Goal: Information Seeking & Learning: Find contact information

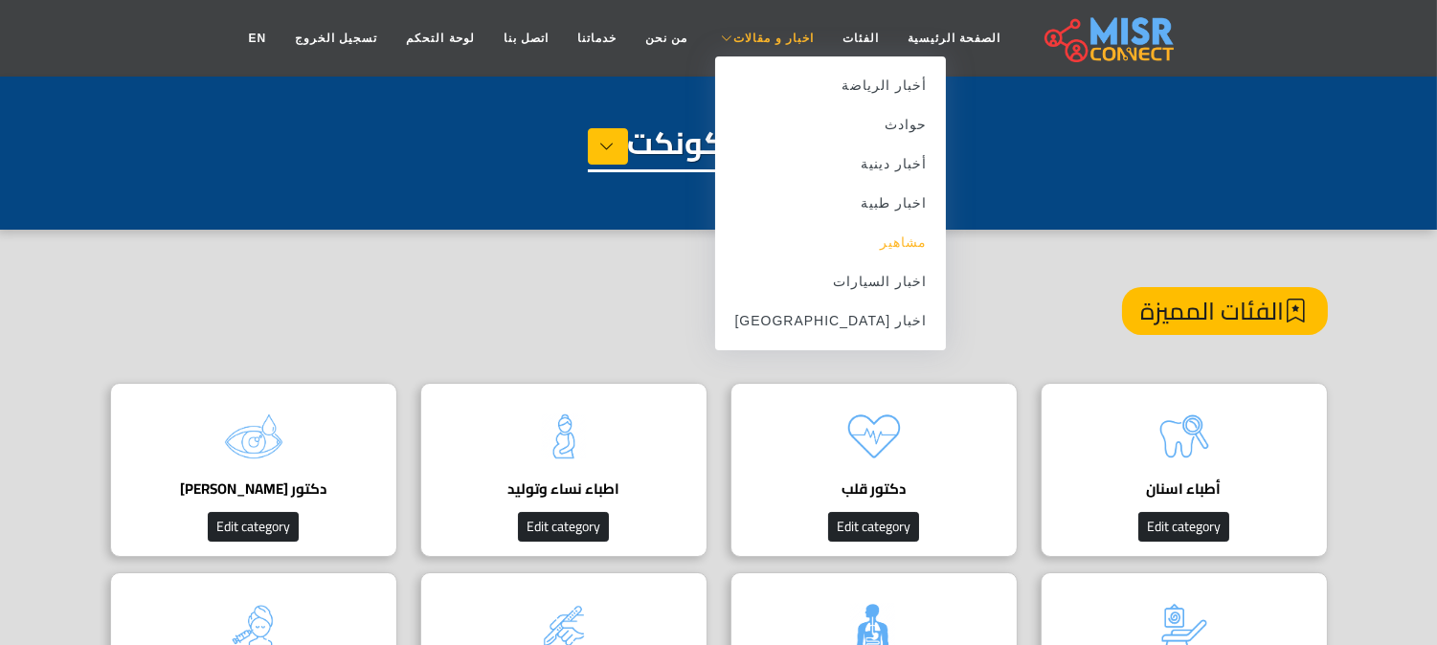
click at [828, 236] on link "مشاهير" at bounding box center [830, 242] width 231 height 39
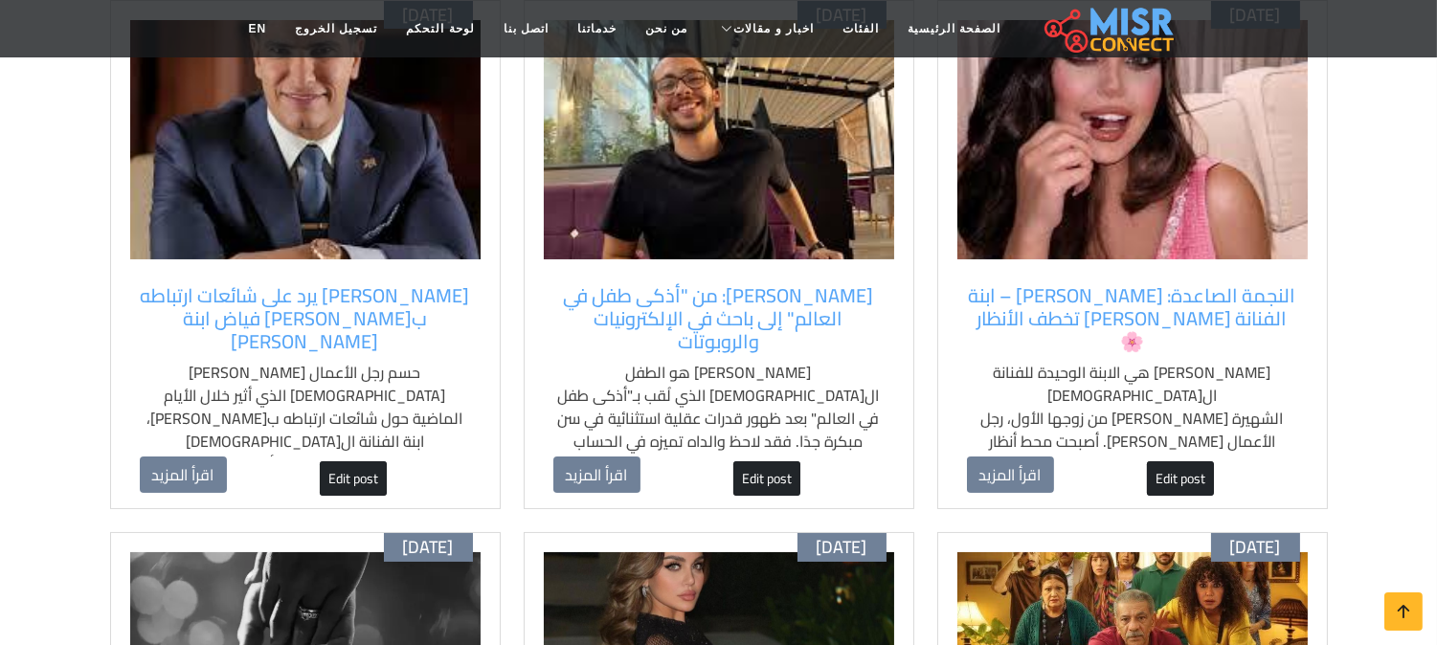
scroll to position [319, 0]
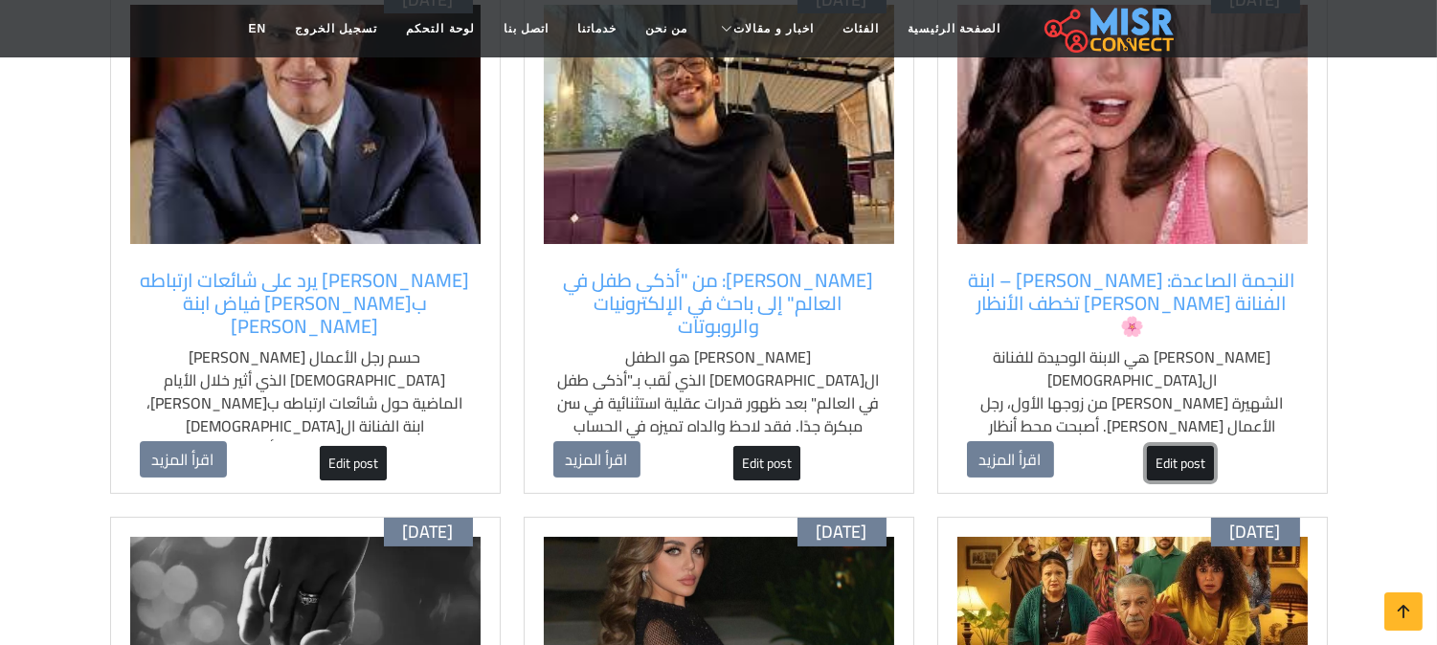
click at [1161, 446] on link "Edit post" at bounding box center [1180, 463] width 67 height 34
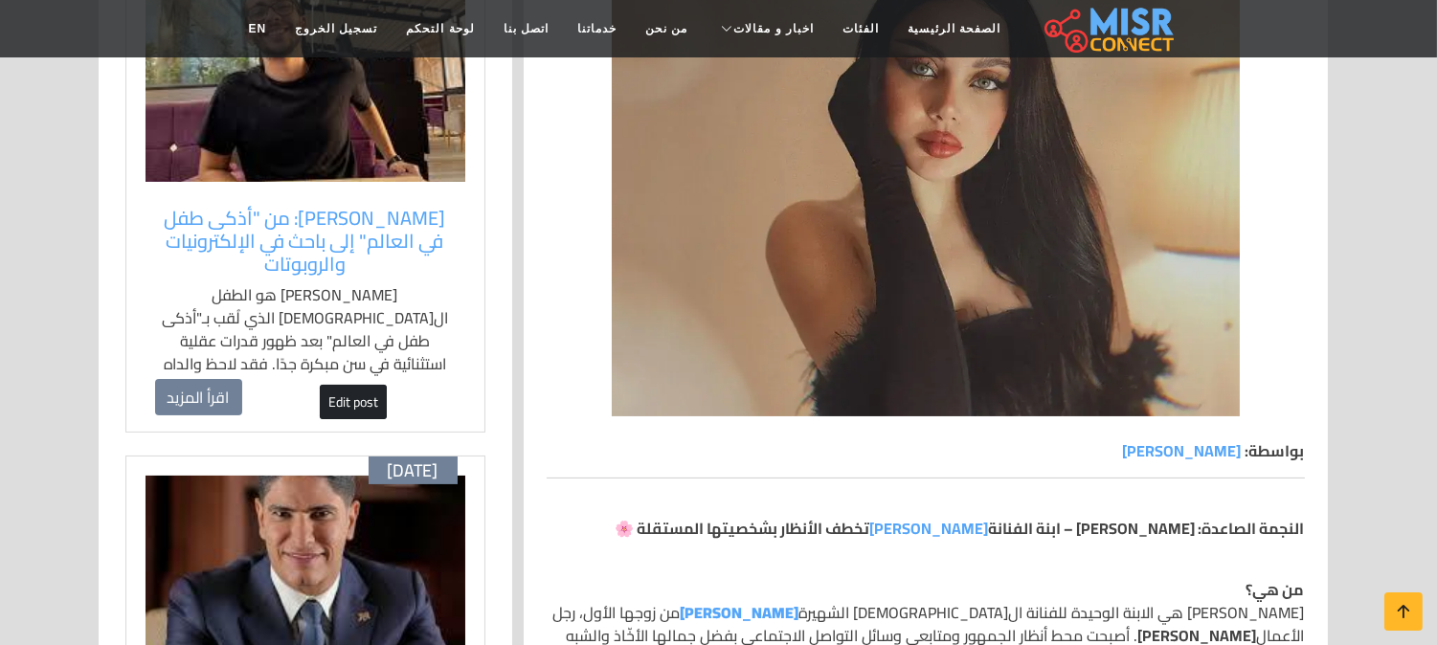
scroll to position [106, 0]
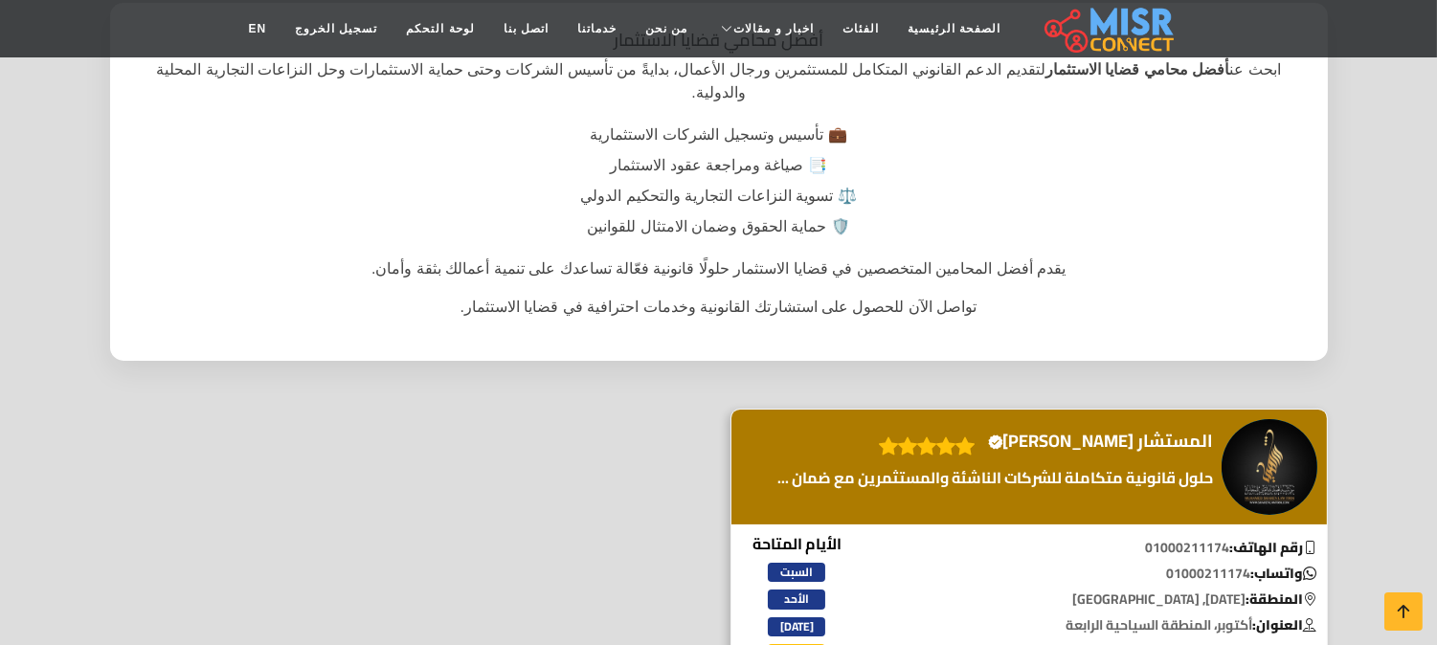
scroll to position [425, 0]
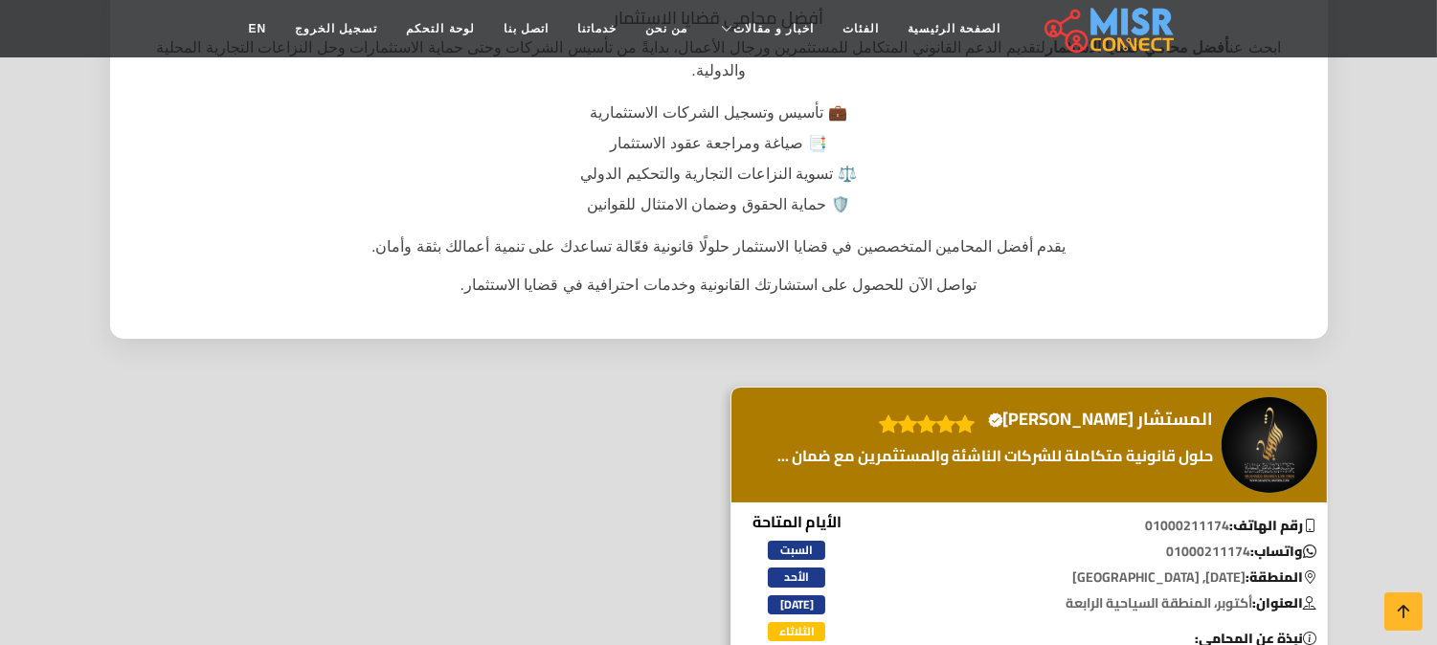
click at [1221, 388] on div "المستشار محمد شاهين Verified account" at bounding box center [1028, 445] width 595 height 115
click at [1288, 410] on img at bounding box center [1270, 445] width 96 height 96
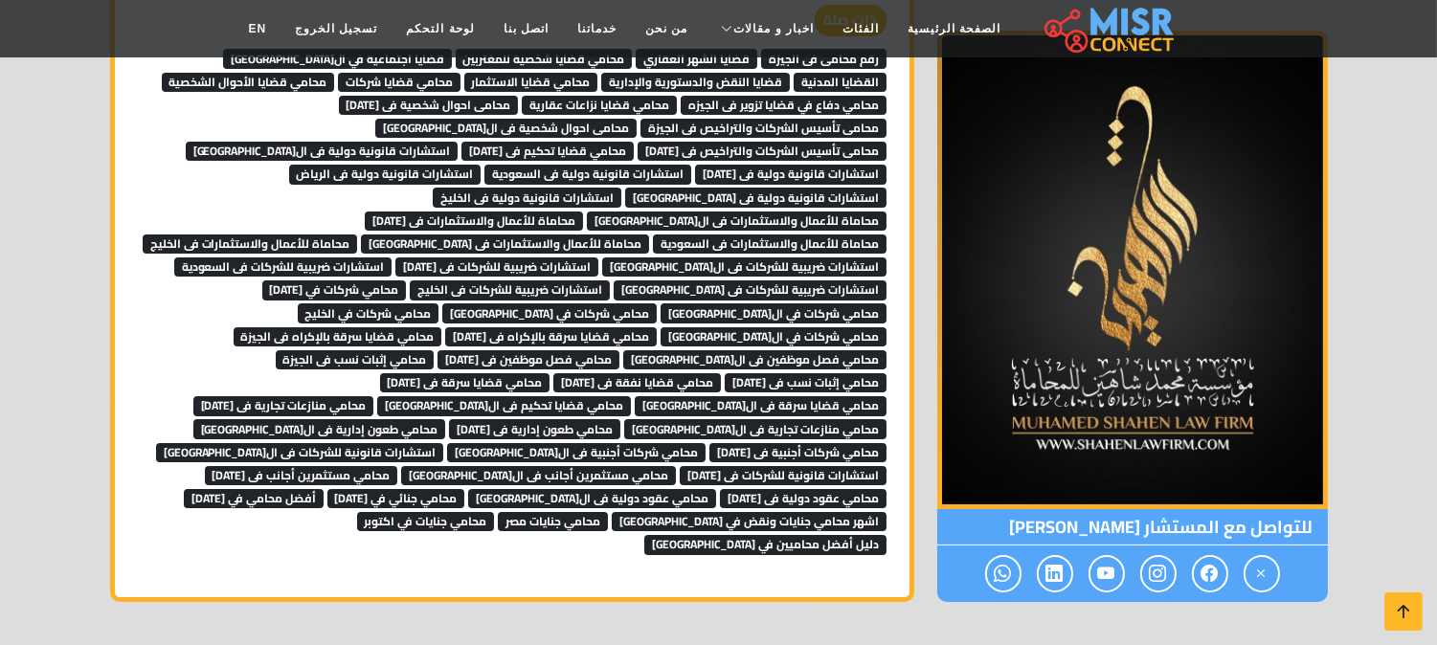
scroll to position [13510, 0]
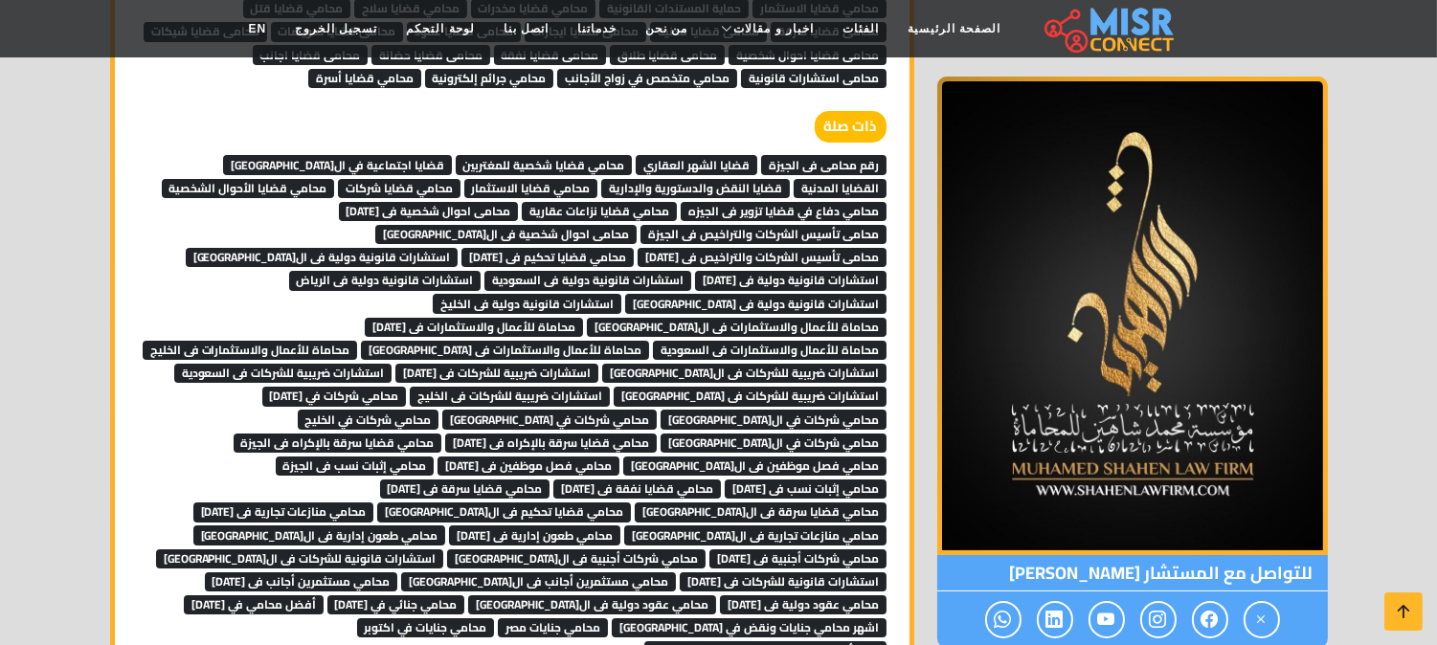
click at [814, 155] on span "رقم محامى فى الجيزة" at bounding box center [823, 164] width 125 height 19
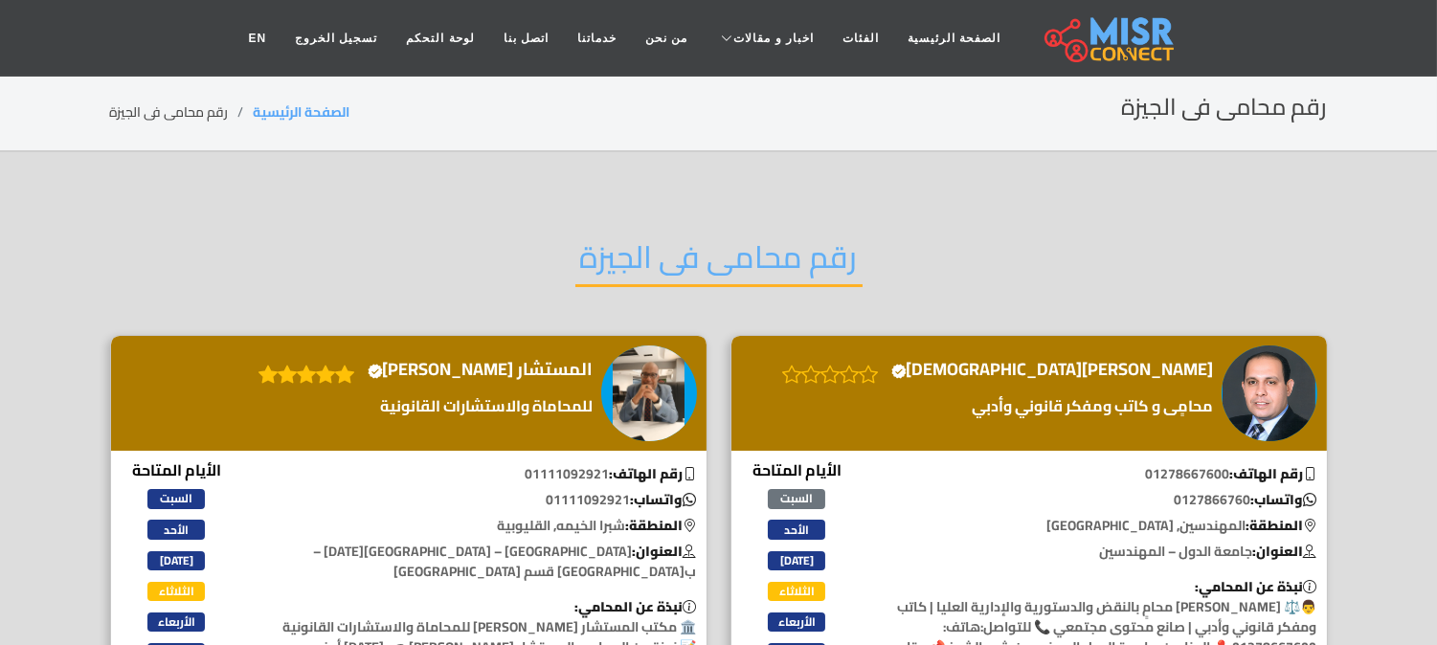
click at [670, 238] on h2 "رقم محامى فى الجيزة" at bounding box center [718, 262] width 287 height 49
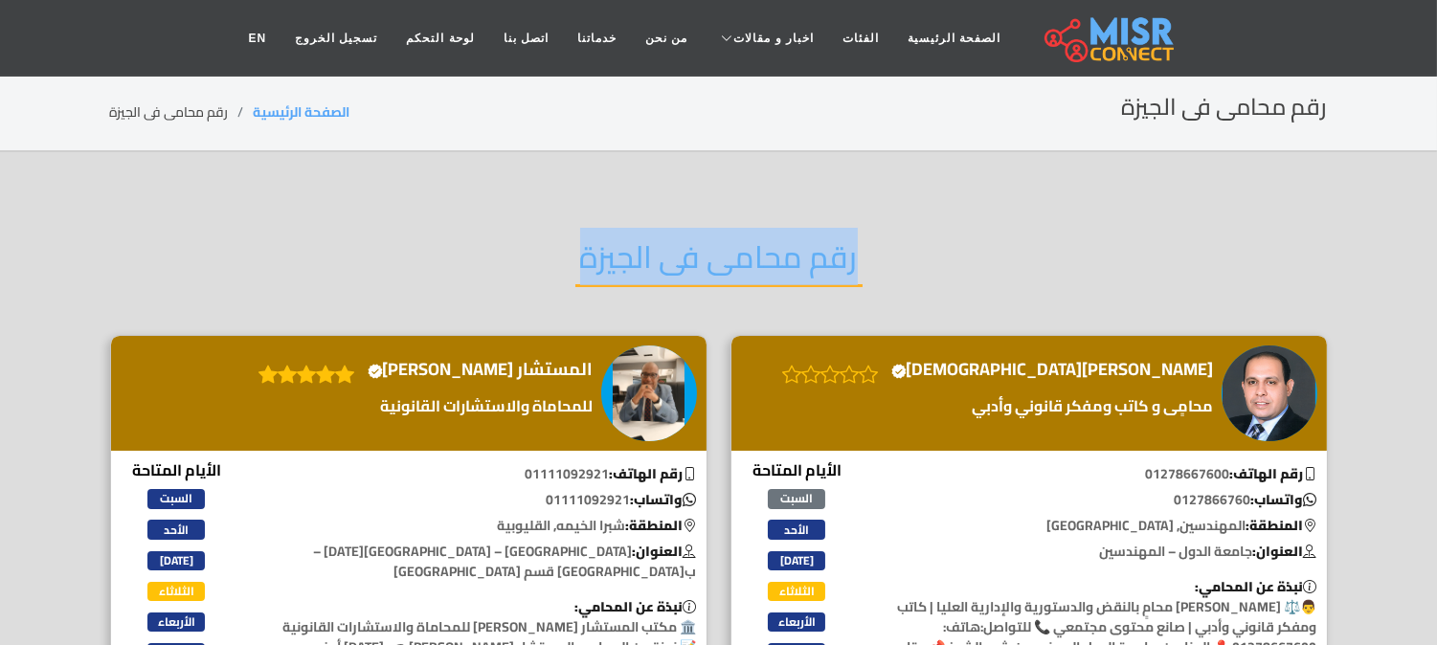
click at [670, 238] on h2 "رقم محامى فى الجيزة" at bounding box center [718, 262] width 287 height 49
copy div "رقم محامى فى الجيزة"
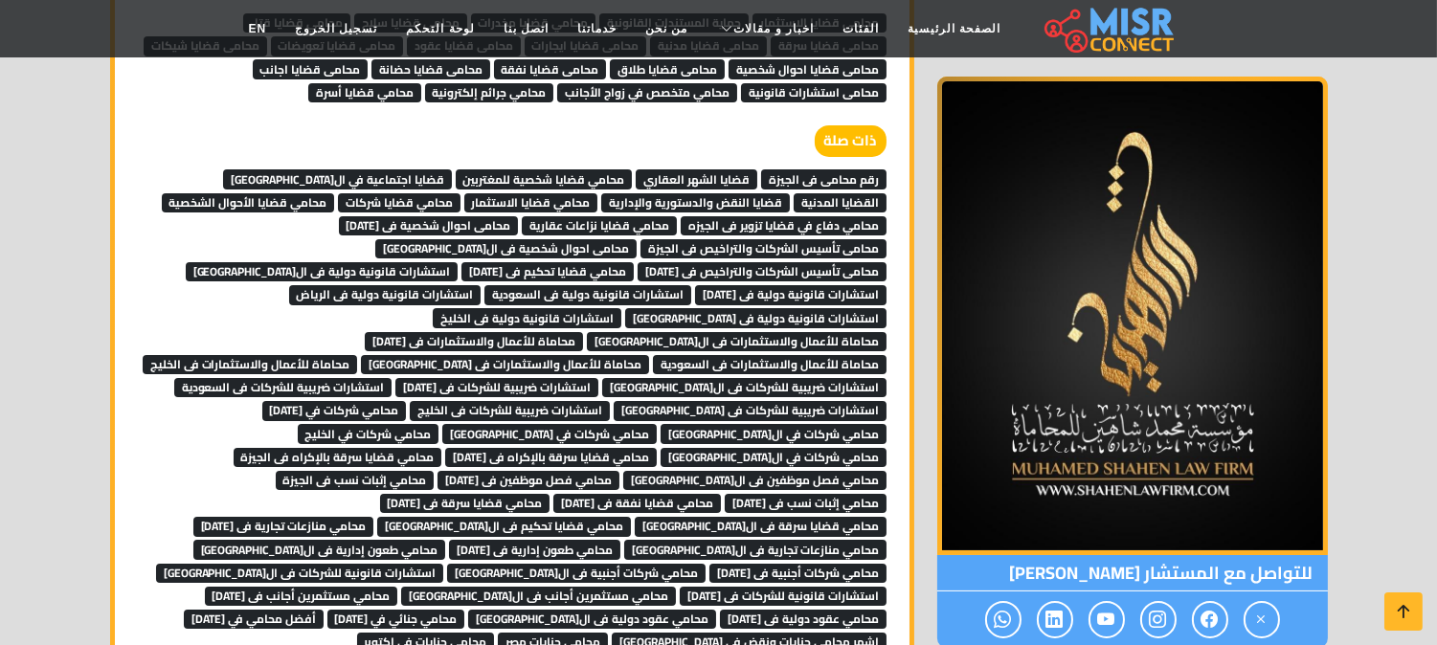
scroll to position [13510, 0]
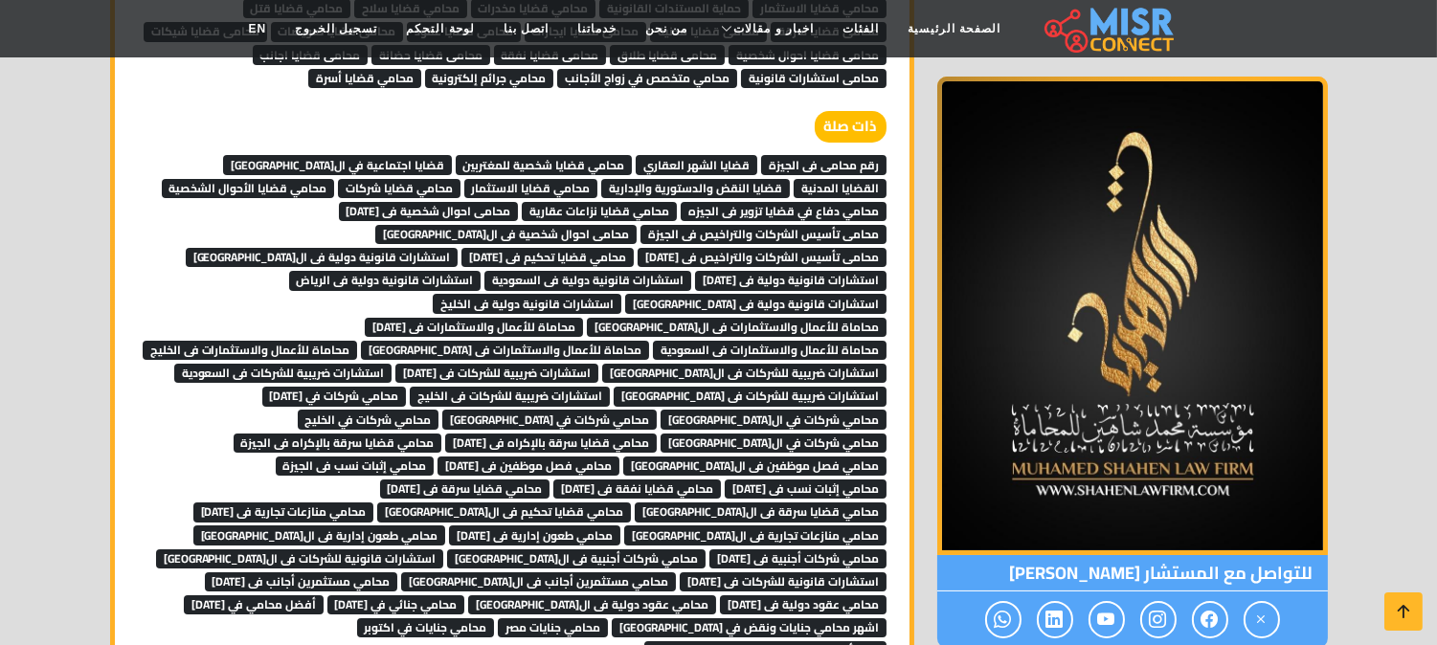
click at [692, 155] on span "قضايا الشهر العقاري" at bounding box center [697, 164] width 122 height 19
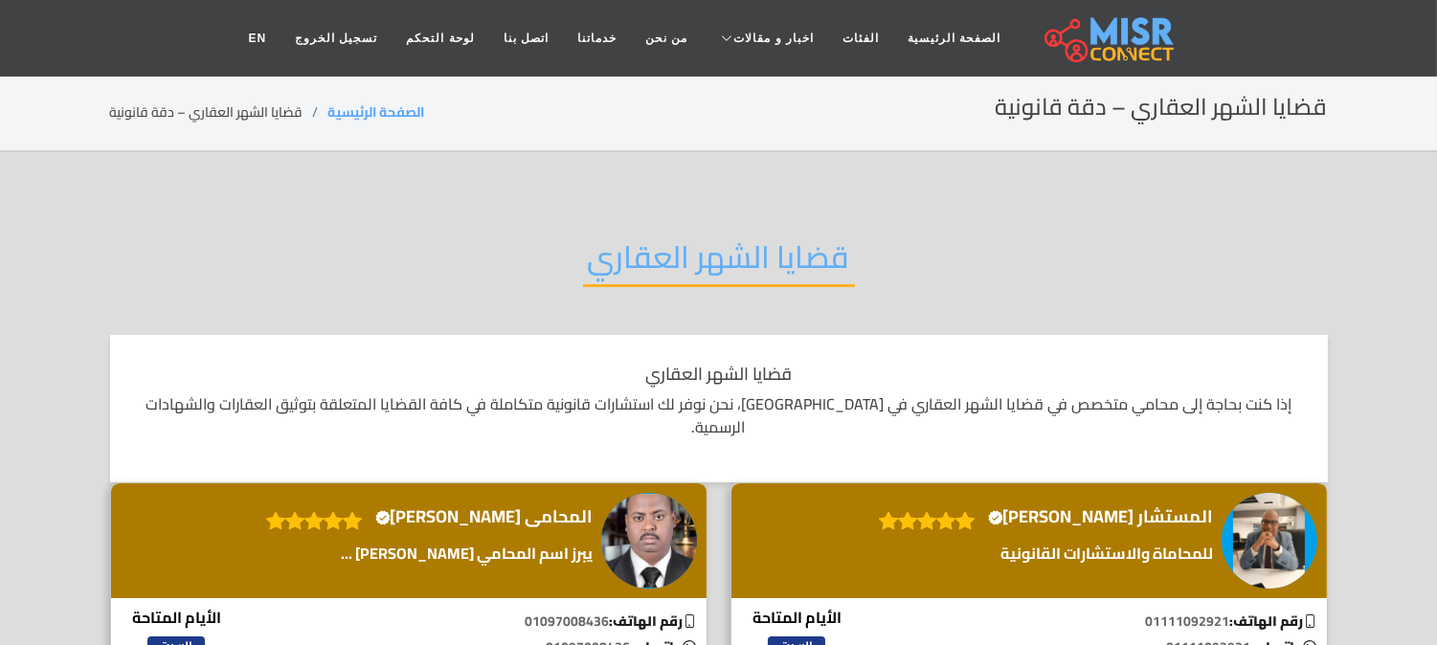
click at [633, 252] on h2 "قضايا الشهر العقاري" at bounding box center [719, 262] width 272 height 49
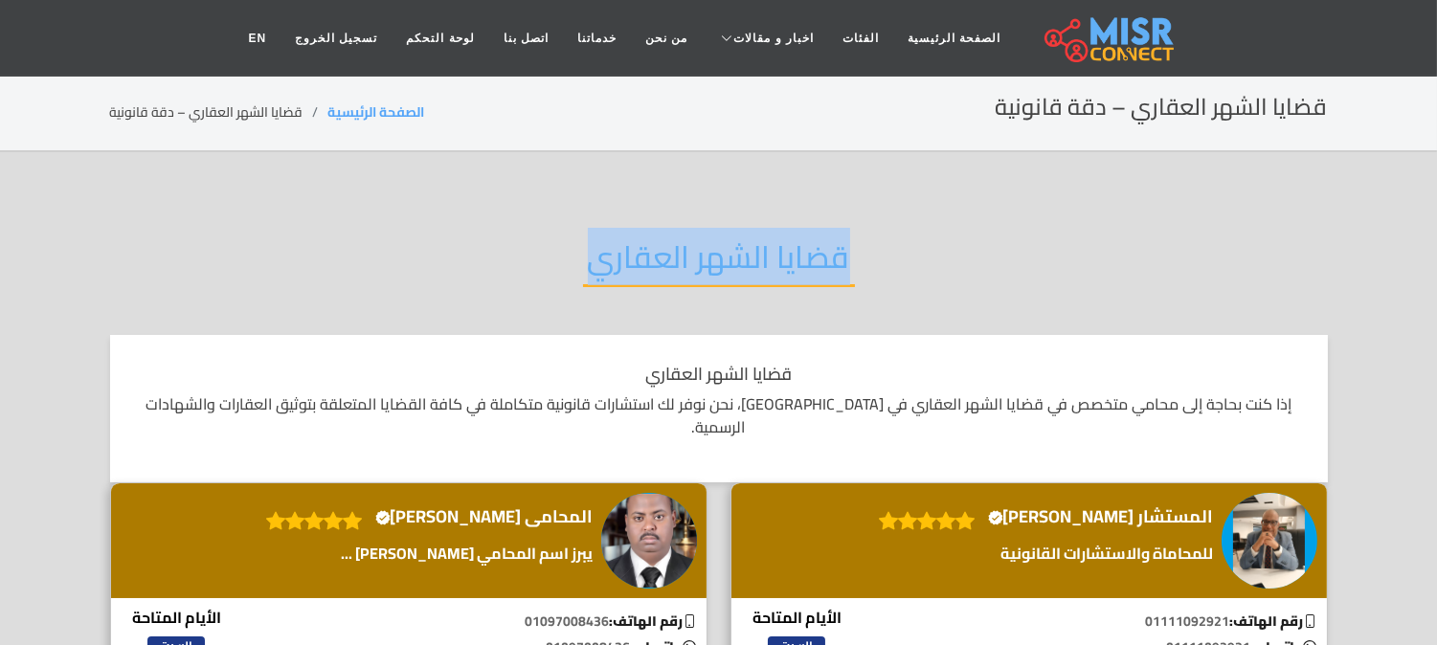
click at [633, 252] on h2 "قضايا الشهر العقاري" at bounding box center [719, 262] width 272 height 49
copy div "قضايا الشهر العقاري"
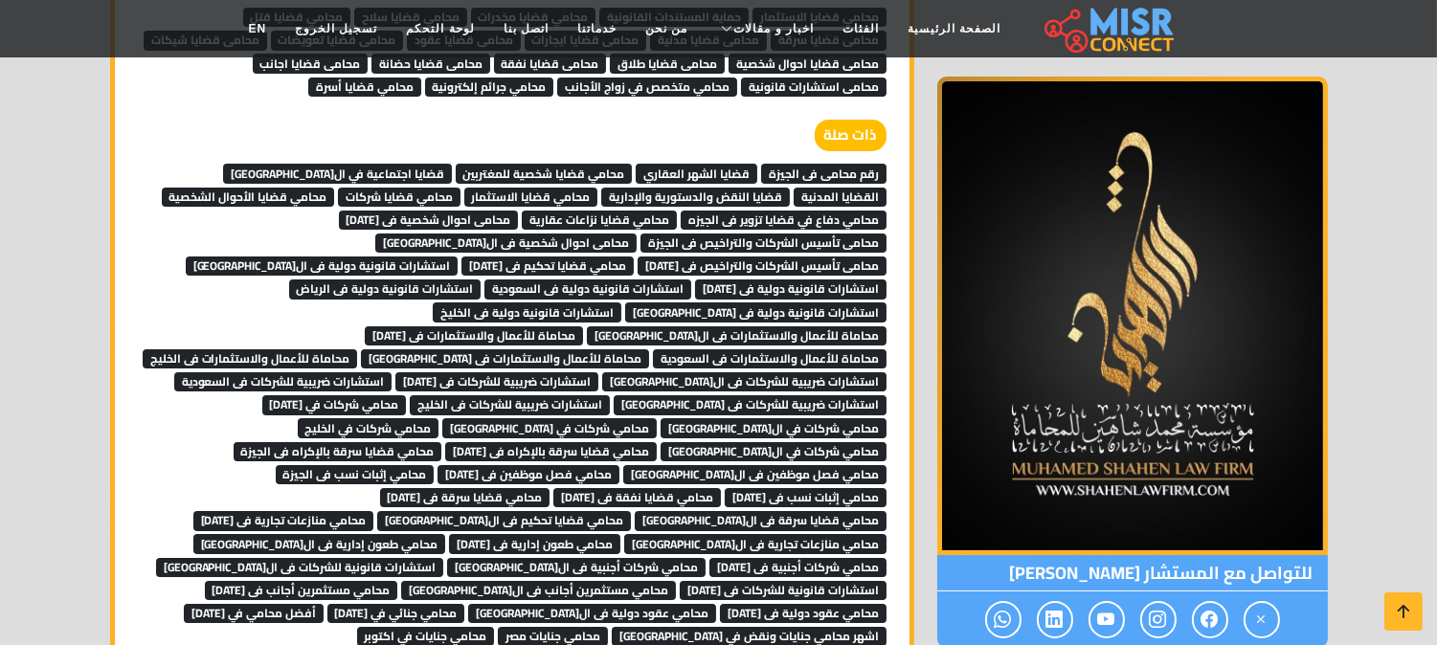
scroll to position [13510, 0]
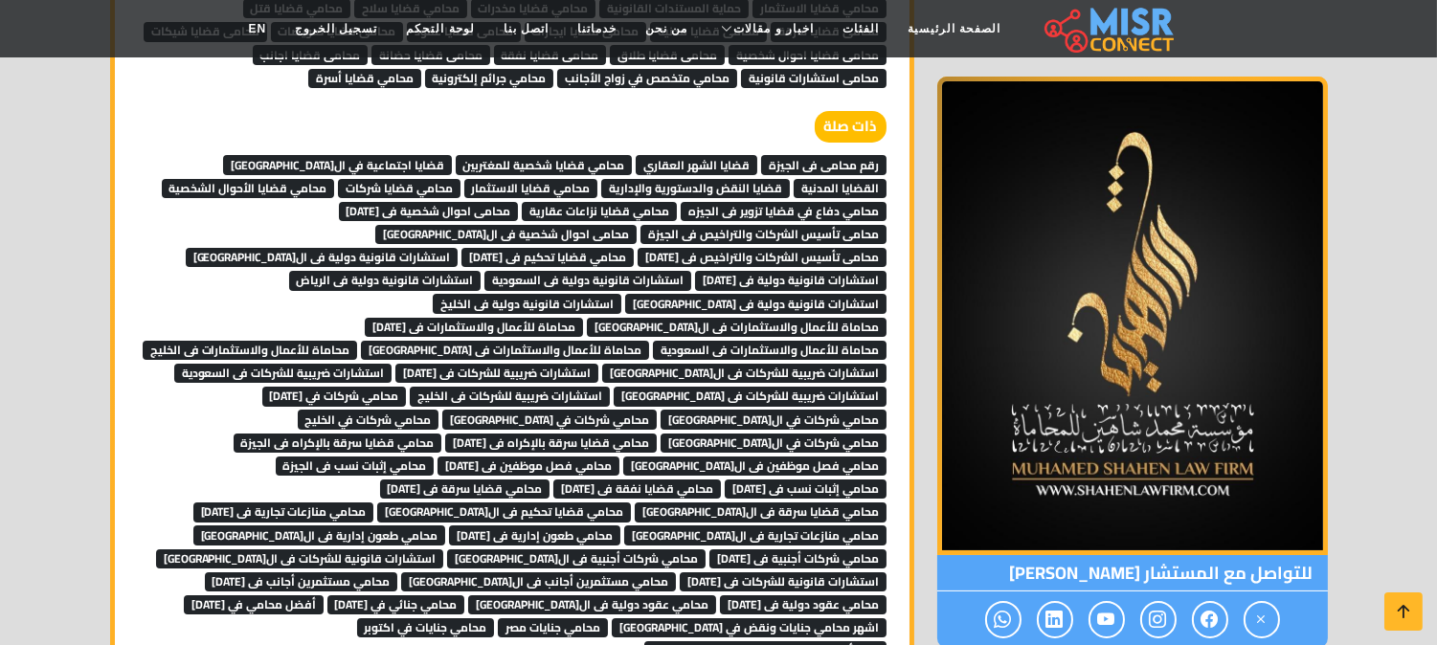
click at [514, 155] on span "محامي قضايا شخصية للمغتربين" at bounding box center [544, 164] width 177 height 19
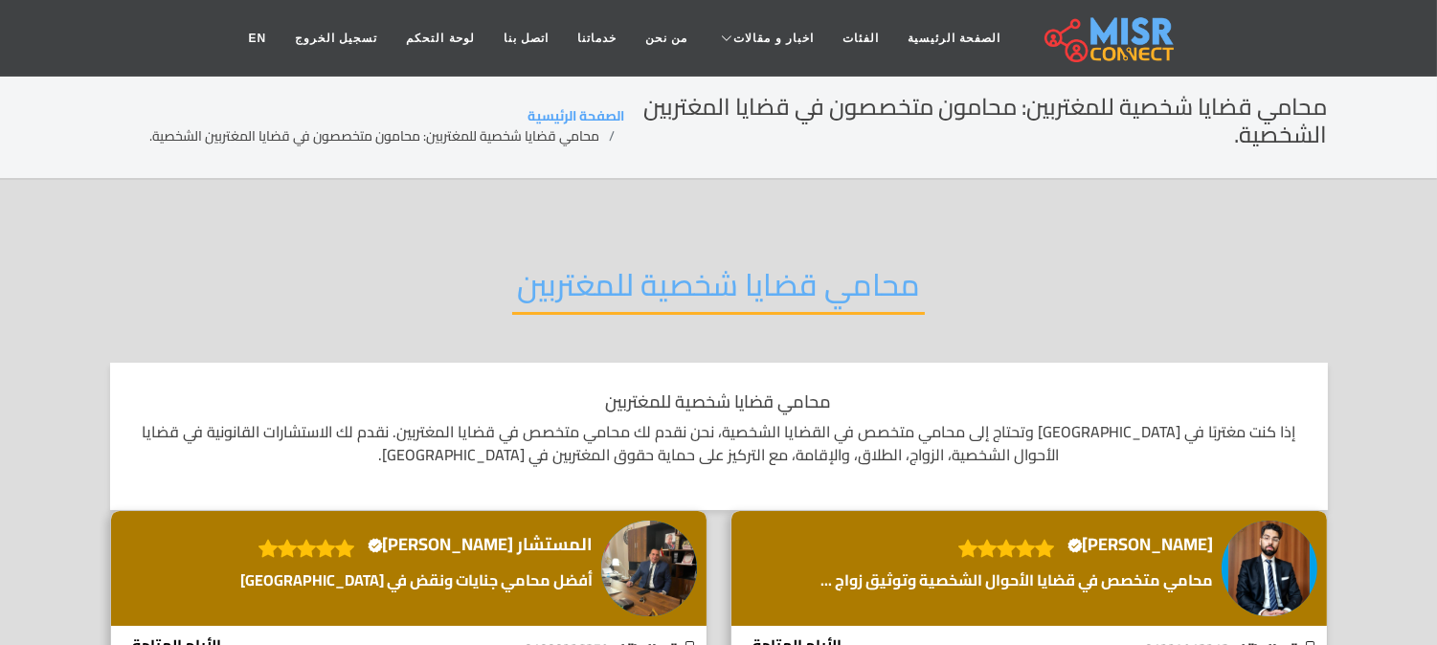
click at [682, 282] on h2 "محامي قضايا شخصية للمغتربين" at bounding box center [718, 290] width 413 height 49
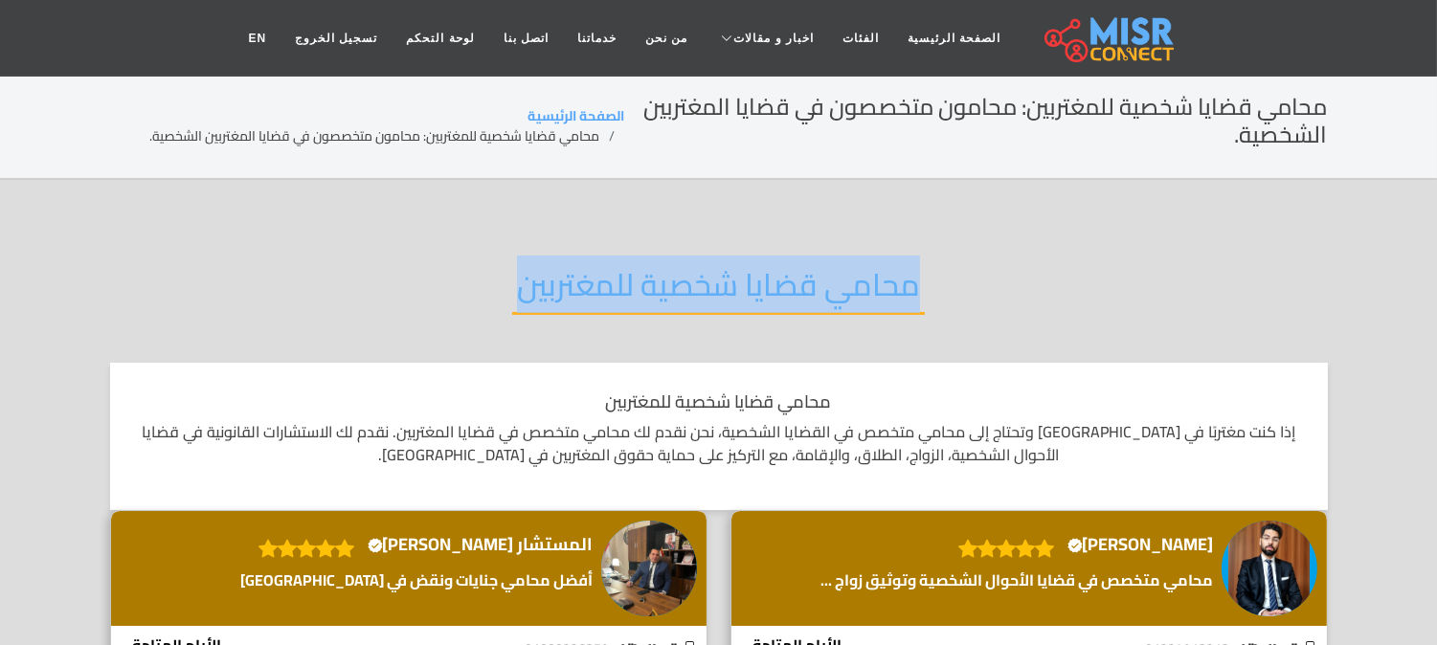
click at [682, 282] on h2 "محامي قضايا شخصية للمغتربين" at bounding box center [718, 290] width 413 height 49
copy div "محامي قضايا شخصية للمغتربين"
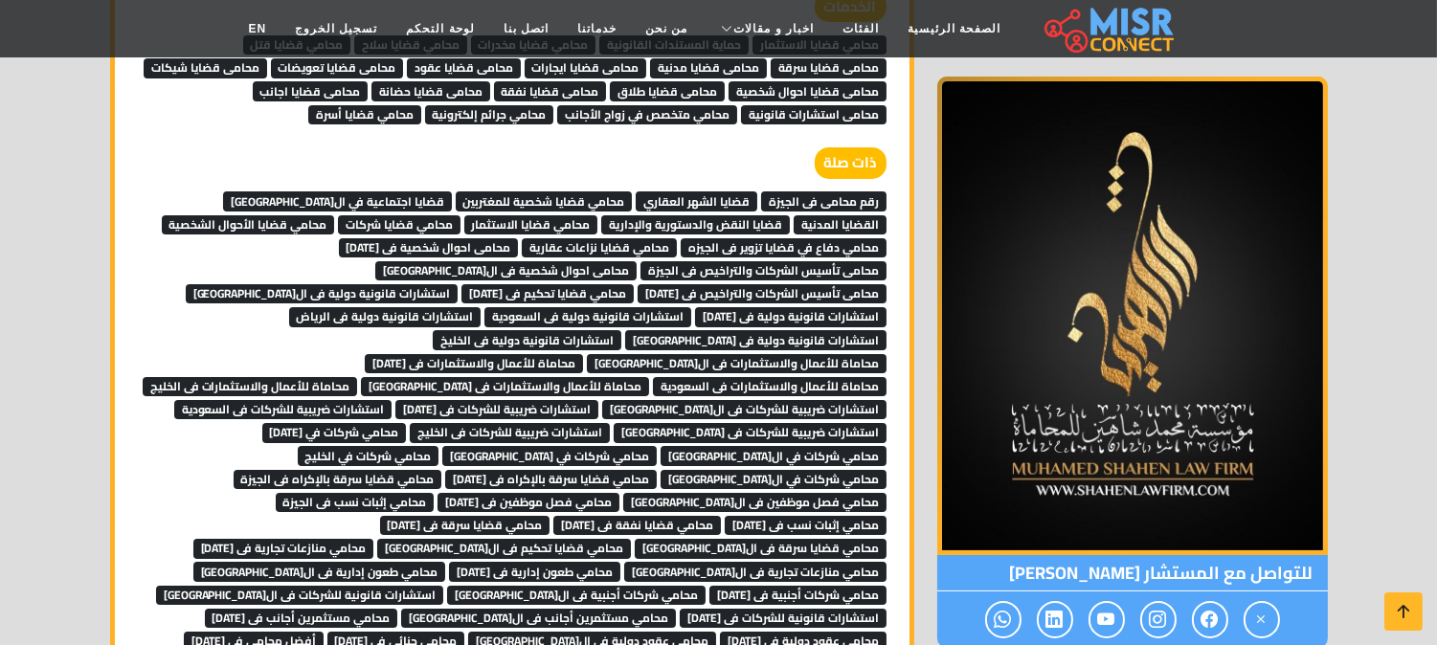
scroll to position [13510, 0]
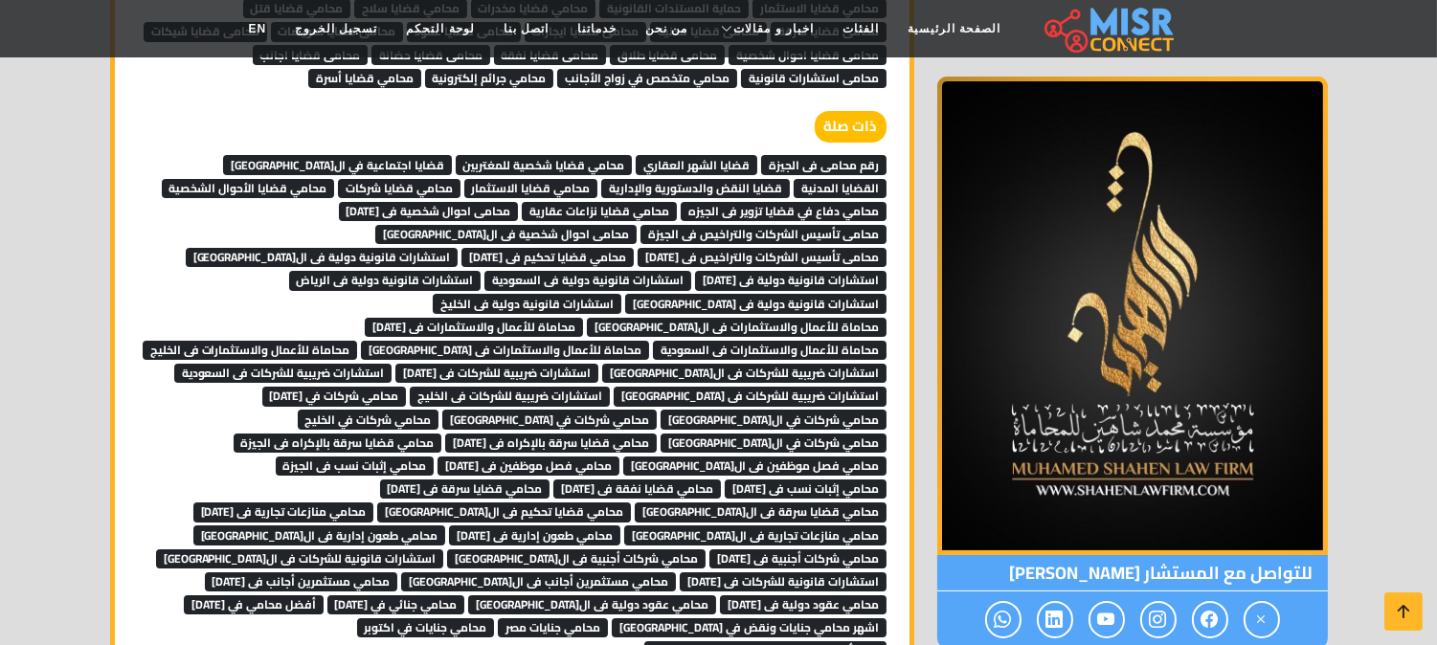
click at [432, 155] on span "قضايا اجتماعية في ال[GEOGRAPHIC_DATA]" at bounding box center [337, 164] width 229 height 19
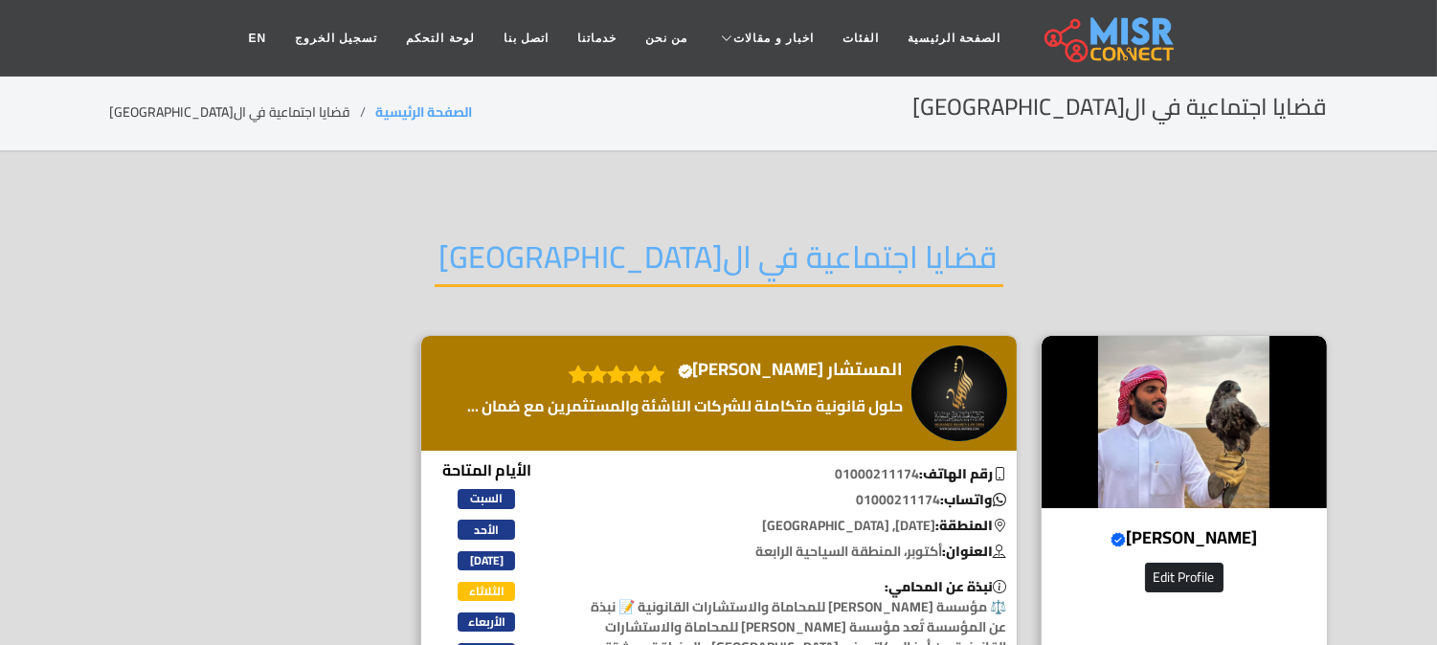
click at [555, 214] on div "قضايا اجتماعية في ال[GEOGRAPHIC_DATA]" at bounding box center [719, 272] width 1218 height 125
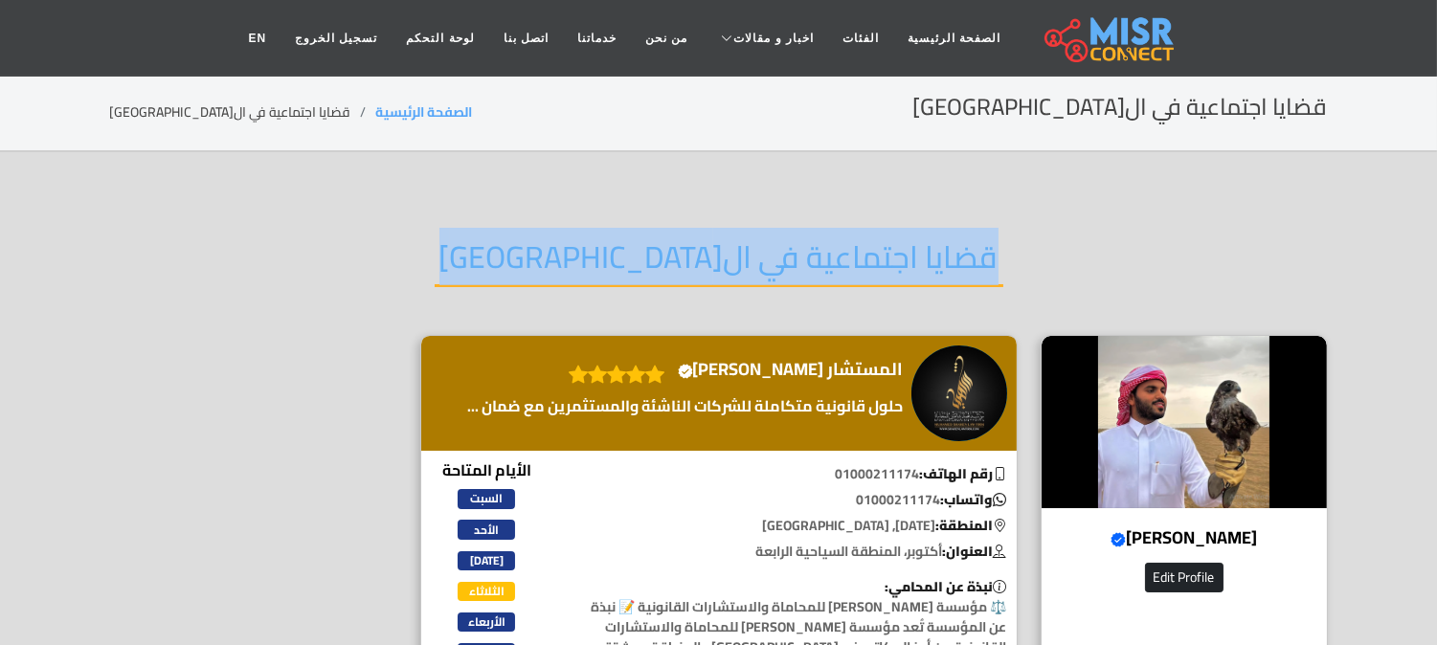
click at [555, 214] on div "قضايا اجتماعية في ال[GEOGRAPHIC_DATA]" at bounding box center [719, 272] width 1218 height 125
copy div "قضايا اجتماعية في ال[GEOGRAPHIC_DATA]"
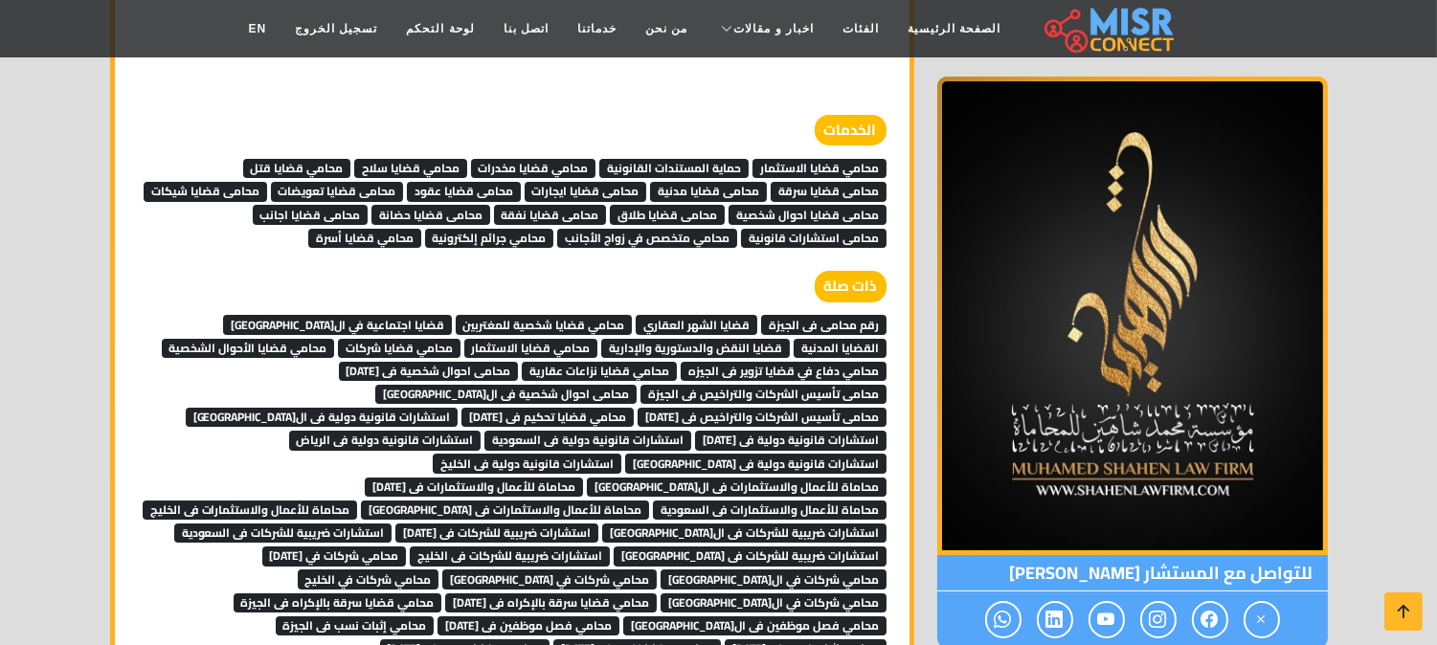
scroll to position [13510, 0]
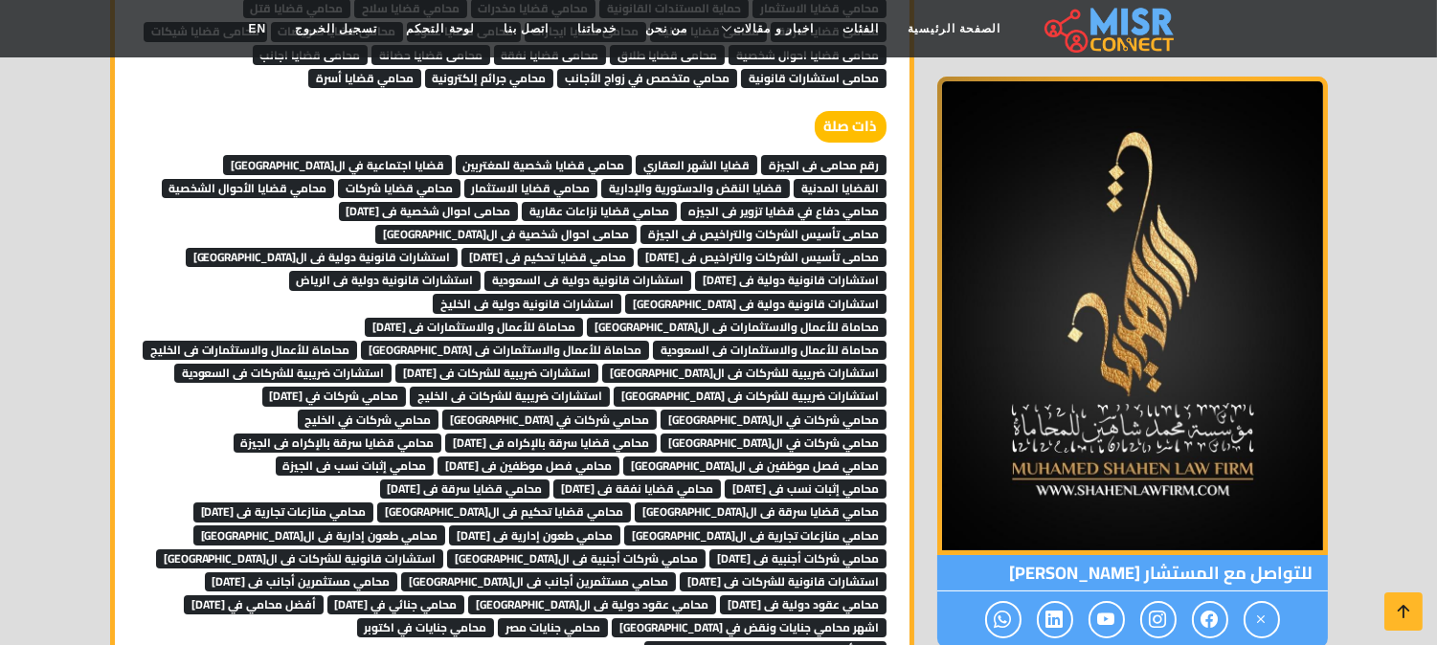
click at [794, 179] on span "القضايا المدنية" at bounding box center [840, 188] width 93 height 19
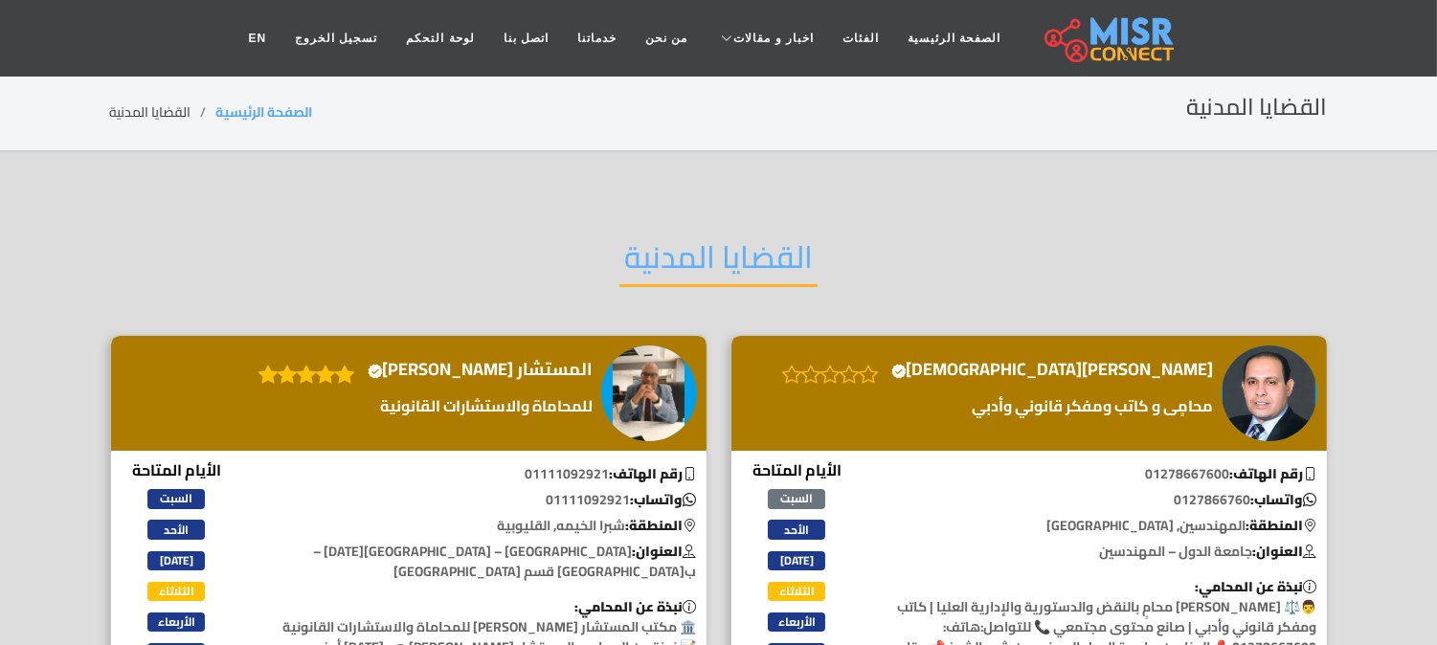
click at [685, 259] on h2 "القضايا المدنية" at bounding box center [718, 262] width 198 height 49
copy div "القضايا المدنية"
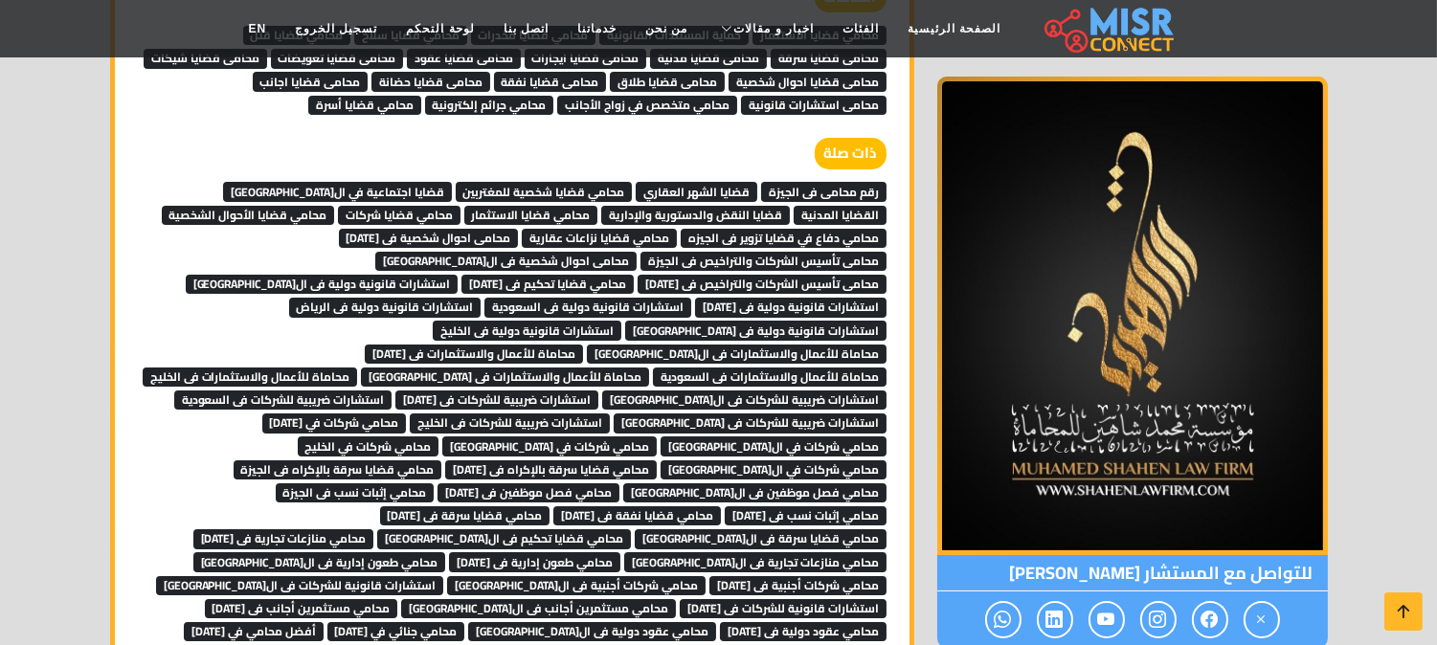
scroll to position [13510, 0]
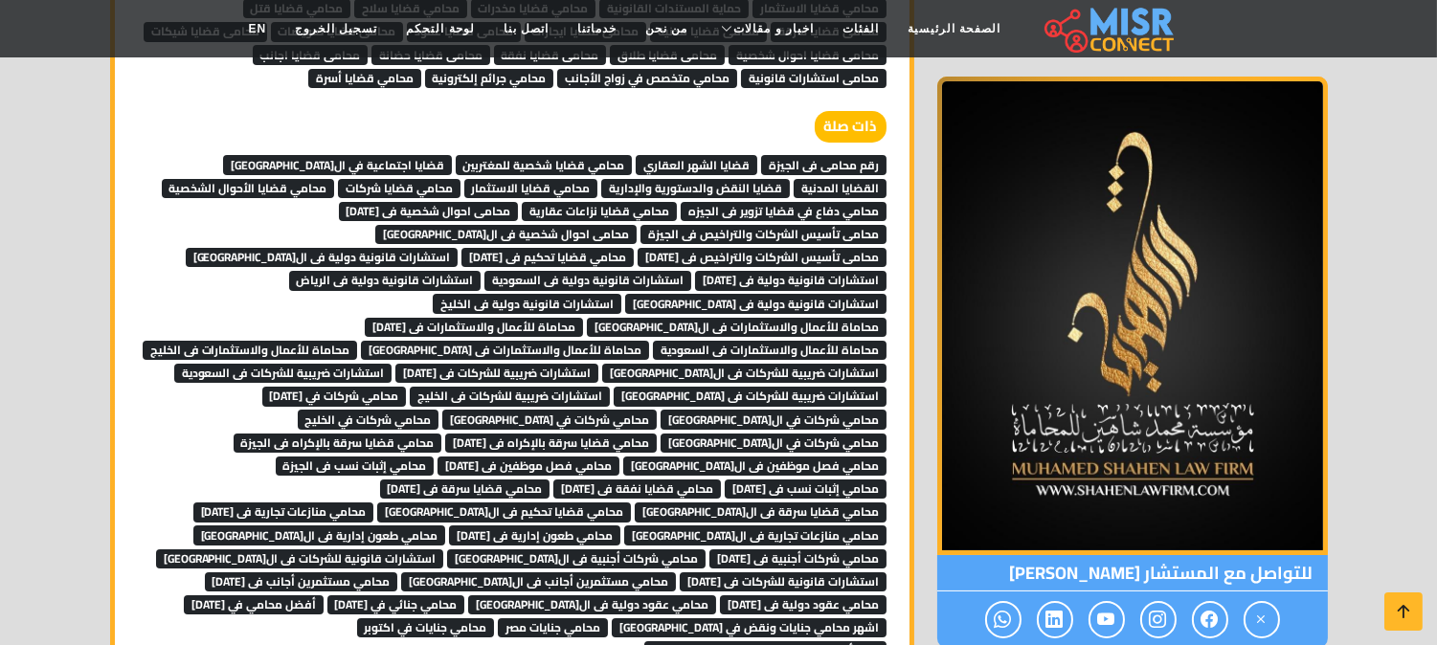
click at [393, 56] on nav "الصفحة الرئيسية الفئات اخبار و مقالات أخبار الرياضة حوادث أخبار دينية اخبار طبي…" at bounding box center [718, 28] width 969 height 67
click at [820, 155] on span "رقم محامى فى الجيزة" at bounding box center [823, 164] width 125 height 19
